Goal: Complete application form: Complete application form

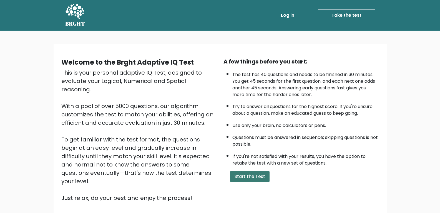
click at [243, 174] on button "Start the Test" at bounding box center [249, 176] width 39 height 11
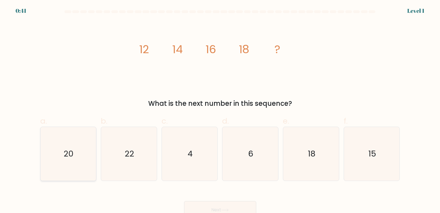
click at [74, 159] on icon "20" at bounding box center [68, 154] width 54 height 54
click at [220, 110] on input "a. 20" at bounding box center [220, 108] width 0 height 4
radio input "true"
click at [219, 207] on button "Next" at bounding box center [220, 210] width 72 height 18
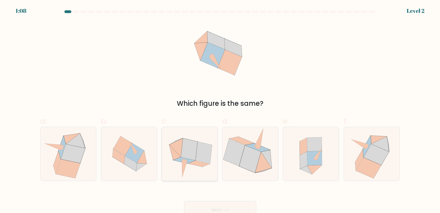
click at [182, 161] on icon at bounding box center [184, 168] width 5 height 17
click at [220, 110] on input "c." at bounding box center [220, 108] width 0 height 4
radio input "true"
click at [208, 209] on button "Next" at bounding box center [220, 210] width 72 height 18
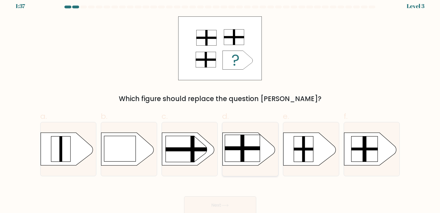
scroll to position [6, 0]
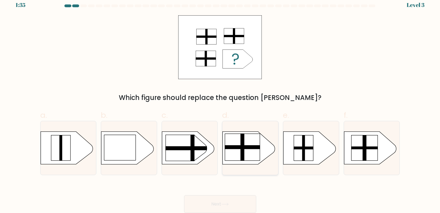
click at [247, 150] on rect at bounding box center [242, 146] width 35 height 27
click at [221, 104] on input "d." at bounding box center [220, 103] width 0 height 4
radio input "true"
click at [222, 195] on button "Next" at bounding box center [220, 204] width 72 height 18
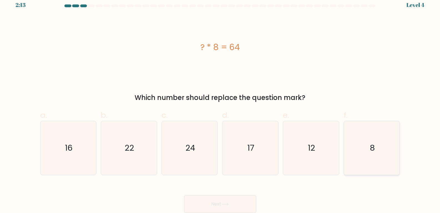
click at [365, 158] on icon "8" at bounding box center [372, 148] width 54 height 54
click at [221, 104] on input "f. 8" at bounding box center [220, 103] width 0 height 4
radio input "true"
click at [238, 204] on button "Next" at bounding box center [220, 204] width 72 height 18
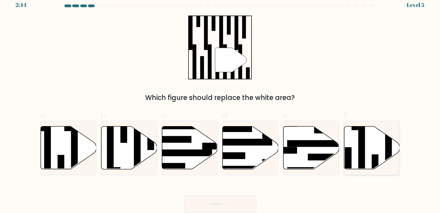
click at [370, 145] on icon at bounding box center [373, 147] width 56 height 43
click at [221, 104] on input "f." at bounding box center [220, 103] width 0 height 4
radio input "true"
click at [225, 198] on button "Next" at bounding box center [220, 204] width 72 height 18
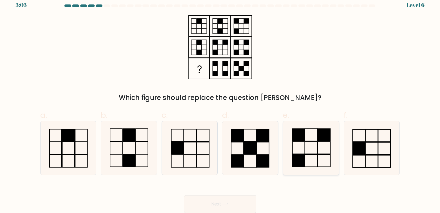
click at [317, 142] on icon at bounding box center [311, 148] width 54 height 54
click at [221, 104] on input "e." at bounding box center [220, 103] width 0 height 4
radio input "true"
click at [233, 202] on button "Next" at bounding box center [220, 204] width 72 height 18
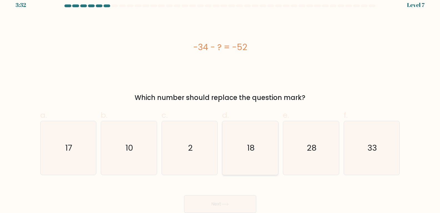
click at [251, 143] on text "18" at bounding box center [251, 147] width 8 height 11
click at [221, 104] on input "d. 18" at bounding box center [220, 103] width 0 height 4
radio input "true"
click at [241, 205] on button "Next" at bounding box center [220, 204] width 72 height 18
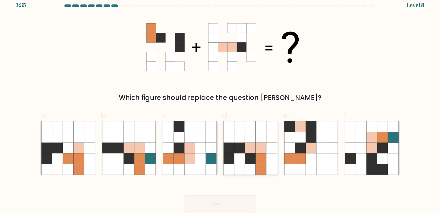
click at [264, 163] on icon at bounding box center [261, 158] width 11 height 11
click at [221, 104] on input "d." at bounding box center [220, 103] width 0 height 4
radio input "true"
click at [246, 201] on button "Next" at bounding box center [220, 204] width 72 height 18
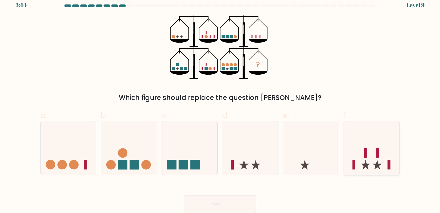
click at [364, 157] on icon at bounding box center [372, 147] width 56 height 46
click at [221, 104] on input "f." at bounding box center [220, 103] width 0 height 4
radio input "true"
click at [233, 205] on button "Next" at bounding box center [220, 204] width 72 height 18
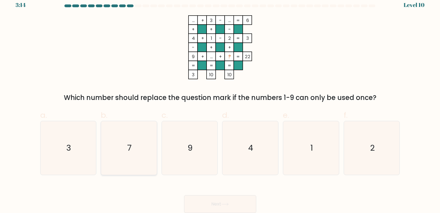
click at [135, 154] on icon "7" at bounding box center [129, 148] width 54 height 54
click at [220, 104] on input "b. 7" at bounding box center [220, 103] width 0 height 4
radio input "true"
click at [239, 201] on button "Next" at bounding box center [220, 204] width 72 height 18
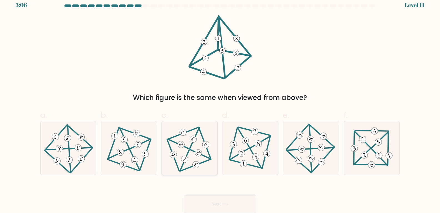
click at [182, 153] on icon at bounding box center [190, 147] width 44 height 43
click at [220, 104] on input "c." at bounding box center [220, 103] width 0 height 4
radio input "true"
click at [203, 200] on button "Next" at bounding box center [220, 204] width 72 height 18
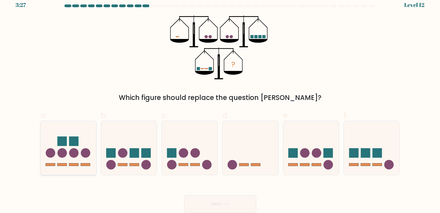
click at [70, 156] on icon at bounding box center [69, 147] width 56 height 46
click at [220, 104] on input "a." at bounding box center [220, 103] width 0 height 4
radio input "true"
click at [221, 203] on button "Next" at bounding box center [220, 204] width 72 height 18
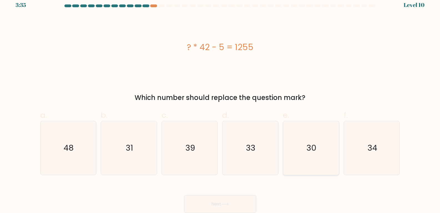
click at [306, 153] on icon "30" at bounding box center [311, 148] width 54 height 54
click at [221, 104] on input "e. 30" at bounding box center [220, 103] width 0 height 4
radio input "true"
click at [226, 199] on button "Next" at bounding box center [220, 204] width 72 height 18
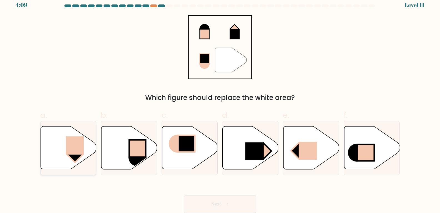
click at [63, 149] on icon at bounding box center [69, 147] width 56 height 43
click at [220, 104] on input "a." at bounding box center [220, 103] width 0 height 4
radio input "true"
click at [211, 203] on button "Next" at bounding box center [220, 204] width 72 height 18
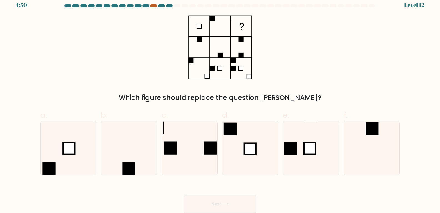
click at [153, 6] on div at bounding box center [153, 5] width 7 height 3
click at [260, 139] on icon at bounding box center [251, 148] width 54 height 54
click at [221, 104] on input "d." at bounding box center [220, 103] width 0 height 4
radio input "true"
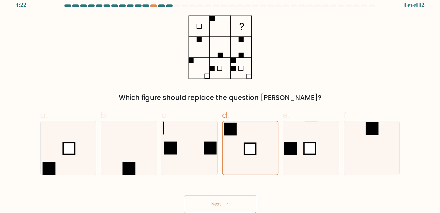
click at [236, 205] on button "Next" at bounding box center [220, 204] width 72 height 18
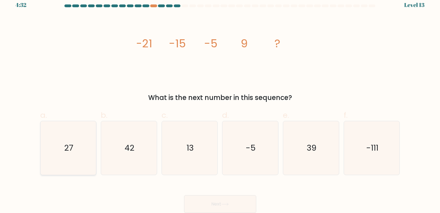
click at [48, 136] on icon "27" at bounding box center [68, 148] width 54 height 54
click at [220, 104] on input "a. 27" at bounding box center [220, 103] width 0 height 4
radio input "true"
click at [228, 204] on icon at bounding box center [225, 204] width 7 height 3
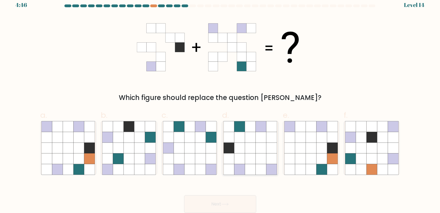
click at [261, 126] on icon at bounding box center [261, 126] width 11 height 11
click at [221, 104] on input "d." at bounding box center [220, 103] width 0 height 4
radio input "true"
click at [245, 204] on button "Next" at bounding box center [220, 204] width 72 height 18
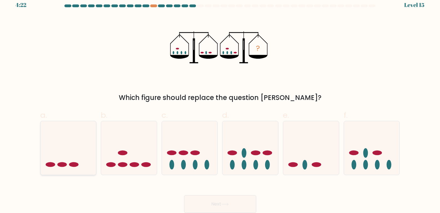
click at [85, 143] on icon at bounding box center [69, 147] width 56 height 46
click at [220, 104] on input "a." at bounding box center [220, 103] width 0 height 4
radio input "true"
drag, startPoint x: 211, startPoint y: 206, endPoint x: 211, endPoint y: 203, distance: 3.1
click at [211, 206] on button "Next" at bounding box center [220, 204] width 72 height 18
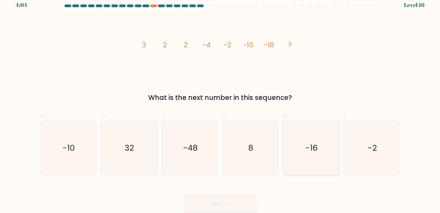
click at [303, 146] on icon "-16" at bounding box center [311, 148] width 54 height 54
click at [221, 104] on input "e. -16" at bounding box center [220, 103] width 0 height 4
radio input "true"
click at [213, 206] on button "Next" at bounding box center [220, 204] width 72 height 18
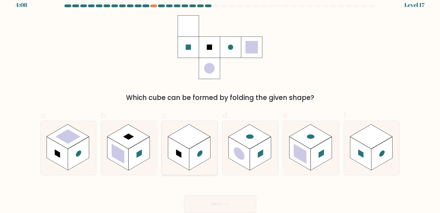
click at [179, 153] on rect at bounding box center [178, 153] width 5 height 8
click at [220, 104] on input "c." at bounding box center [220, 103] width 0 height 4
radio input "true"
click at [208, 202] on button "Next" at bounding box center [220, 204] width 72 height 18
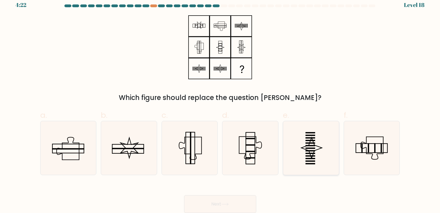
click at [310, 143] on rect at bounding box center [311, 142] width 10 height 1
click at [221, 104] on input "e." at bounding box center [220, 103] width 0 height 4
radio input "true"
drag, startPoint x: 211, startPoint y: 201, endPoint x: 211, endPoint y: 197, distance: 3.3
click at [211, 201] on button "Next" at bounding box center [220, 204] width 72 height 18
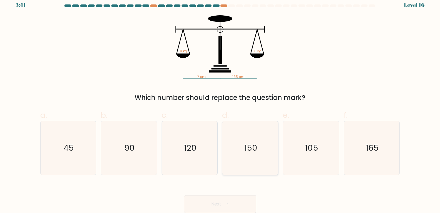
click at [242, 144] on icon "150" at bounding box center [251, 148] width 54 height 54
click at [221, 104] on input "d. 150" at bounding box center [220, 103] width 0 height 4
radio input "true"
click at [219, 203] on button "Next" at bounding box center [220, 204] width 72 height 18
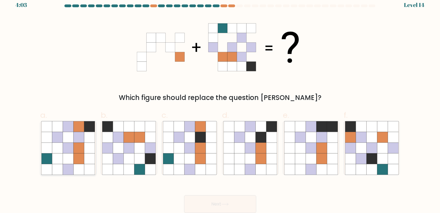
click at [75, 131] on icon at bounding box center [79, 126] width 11 height 11
click at [220, 104] on input "a." at bounding box center [220, 103] width 0 height 4
radio input "true"
click at [237, 205] on button "Next" at bounding box center [220, 204] width 72 height 18
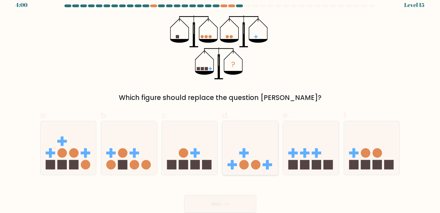
click at [253, 158] on icon at bounding box center [251, 147] width 56 height 46
click at [221, 104] on input "d." at bounding box center [220, 103] width 0 height 4
radio input "true"
click at [240, 203] on button "Next" at bounding box center [220, 204] width 72 height 18
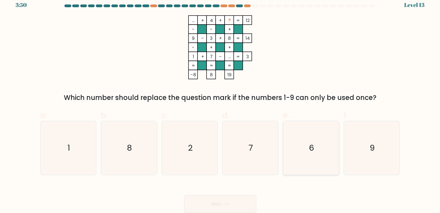
click at [309, 142] on icon "6" at bounding box center [311, 148] width 54 height 54
click at [221, 104] on input "e. 6" at bounding box center [220, 103] width 0 height 4
radio input "true"
click at [223, 200] on button "Next" at bounding box center [220, 204] width 72 height 18
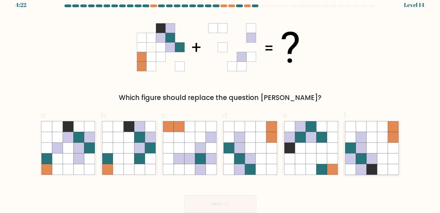
click at [370, 163] on icon at bounding box center [372, 158] width 11 height 11
click at [221, 104] on input "f." at bounding box center [220, 103] width 0 height 4
radio input "true"
click at [240, 202] on button "Next" at bounding box center [220, 204] width 72 height 18
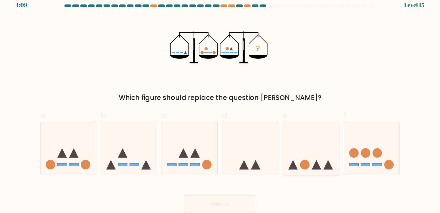
click at [319, 153] on icon at bounding box center [311, 147] width 56 height 46
click at [221, 104] on input "e." at bounding box center [220, 103] width 0 height 4
radio input "true"
click at [217, 206] on button "Next" at bounding box center [220, 204] width 72 height 18
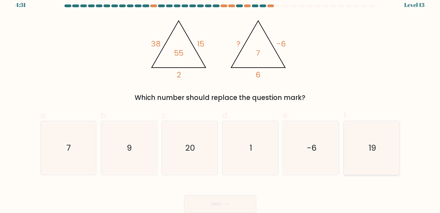
click at [373, 147] on text "19" at bounding box center [373, 147] width 8 height 11
click at [221, 104] on input "f. 19" at bounding box center [220, 103] width 0 height 4
radio input "true"
click at [234, 205] on button "Next" at bounding box center [220, 204] width 72 height 18
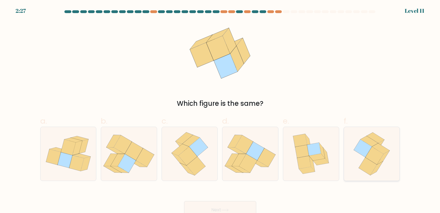
click at [373, 164] on icon at bounding box center [368, 166] width 18 height 18
click at [221, 110] on input "f." at bounding box center [220, 108] width 0 height 4
radio input "true"
click at [232, 204] on button "Next" at bounding box center [220, 210] width 72 height 18
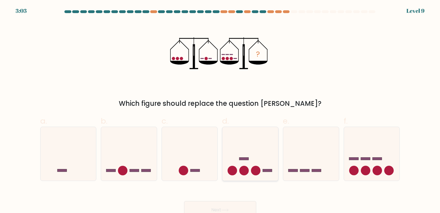
click at [228, 151] on icon at bounding box center [251, 153] width 56 height 46
click at [221, 110] on input "d." at bounding box center [220, 108] width 0 height 4
radio input "true"
click at [220, 206] on button "Next" at bounding box center [220, 210] width 72 height 18
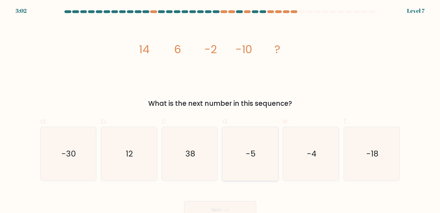
click at [248, 157] on text "-5" at bounding box center [251, 153] width 10 height 11
click at [221, 110] on input "d. -5" at bounding box center [220, 108] width 0 height 4
radio input "true"
click at [227, 211] on button "Next" at bounding box center [220, 210] width 72 height 18
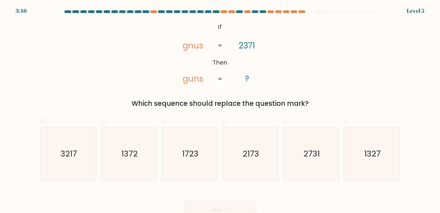
drag, startPoint x: 242, startPoint y: 156, endPoint x: 232, endPoint y: 186, distance: 30.8
click at [242, 157] on icon "2173" at bounding box center [251, 154] width 54 height 54
click at [221, 110] on input "d. 2173" at bounding box center [220, 108] width 0 height 4
radio input "true"
click at [230, 200] on div "Next" at bounding box center [220, 202] width 367 height 31
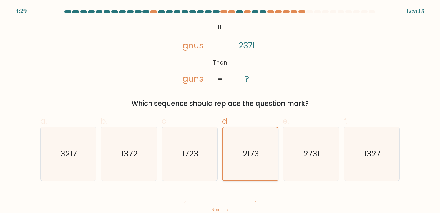
click at [244, 156] on text "2173" at bounding box center [251, 153] width 16 height 11
click at [221, 110] on input "d. 2173" at bounding box center [220, 108] width 0 height 4
drag, startPoint x: 231, startPoint y: 203, endPoint x: 231, endPoint y: 199, distance: 3.7
click at [231, 203] on button "Next" at bounding box center [220, 210] width 72 height 18
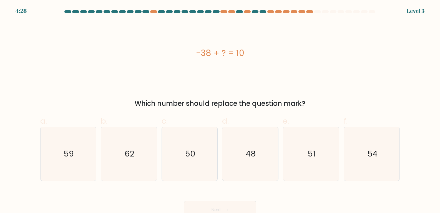
click at [234, 203] on button "Next" at bounding box center [220, 210] width 72 height 18
click at [251, 146] on icon "48" at bounding box center [251, 154] width 54 height 54
click at [221, 110] on input "d. 48" at bounding box center [220, 108] width 0 height 4
radio input "true"
click at [238, 202] on button "Next" at bounding box center [220, 210] width 72 height 18
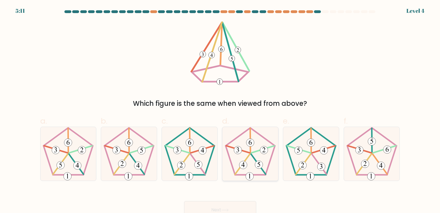
click at [265, 143] on icon at bounding box center [251, 154] width 54 height 54
click at [221, 110] on input "d." at bounding box center [220, 108] width 0 height 4
radio input "true"
click at [241, 207] on button "Next" at bounding box center [220, 210] width 72 height 18
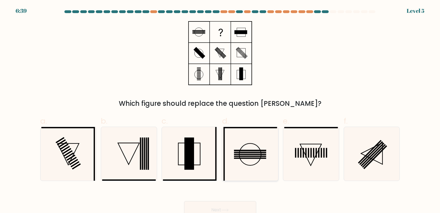
click at [253, 159] on icon at bounding box center [251, 154] width 54 height 54
click at [221, 110] on input "d." at bounding box center [220, 108] width 0 height 4
radio input "true"
click at [234, 204] on button "Next" at bounding box center [220, 210] width 72 height 18
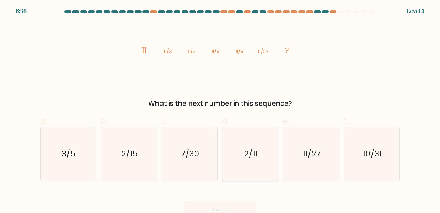
click at [253, 161] on icon "2/11" at bounding box center [251, 154] width 54 height 54
click at [221, 110] on input "d. 2/11" at bounding box center [220, 108] width 0 height 4
radio input "true"
click at [238, 204] on button "Next" at bounding box center [220, 210] width 72 height 18
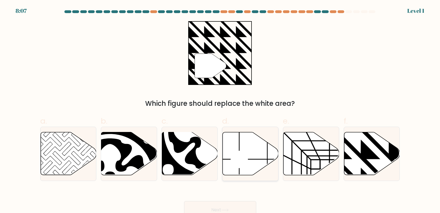
click at [248, 161] on icon at bounding box center [251, 153] width 56 height 43
click at [221, 110] on input "d." at bounding box center [220, 108] width 0 height 4
radio input "true"
click at [236, 205] on button "Next" at bounding box center [220, 210] width 72 height 18
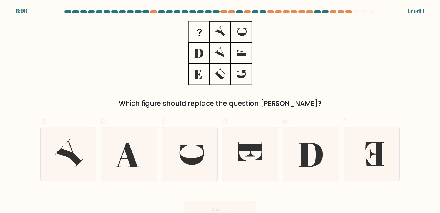
click at [248, 159] on icon at bounding box center [251, 154] width 54 height 54
click at [221, 110] on input "d." at bounding box center [220, 108] width 0 height 4
radio input "true"
click at [239, 204] on button "Next" at bounding box center [220, 210] width 72 height 18
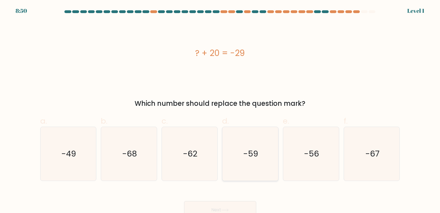
click at [248, 168] on icon "-59" at bounding box center [251, 154] width 54 height 54
click at [221, 110] on input "d. -59" at bounding box center [220, 108] width 0 height 4
radio input "true"
click at [235, 210] on button "Next" at bounding box center [220, 210] width 72 height 18
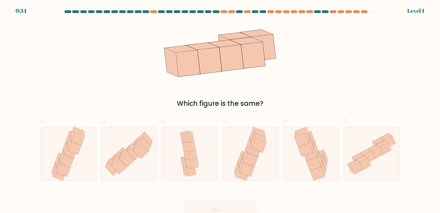
click at [253, 153] on icon at bounding box center [255, 150] width 14 height 14
click at [221, 110] on input "d." at bounding box center [220, 108] width 0 height 4
radio input "true"
click at [233, 204] on button "Next" at bounding box center [220, 210] width 72 height 18
